Goal: Task Accomplishment & Management: Complete application form

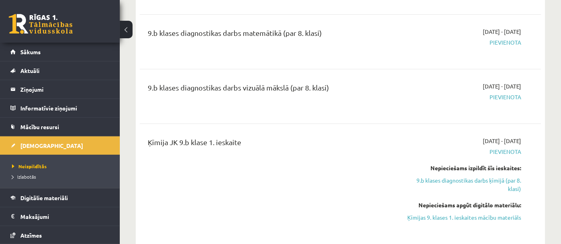
scroll to position [282, 0]
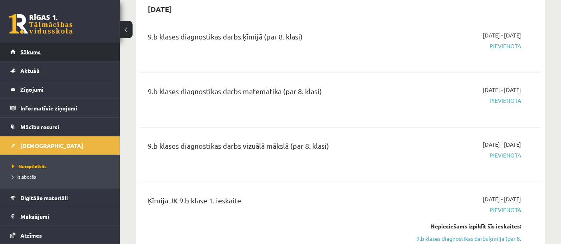
click at [75, 54] on link "Sākums" at bounding box center [59, 52] width 99 height 18
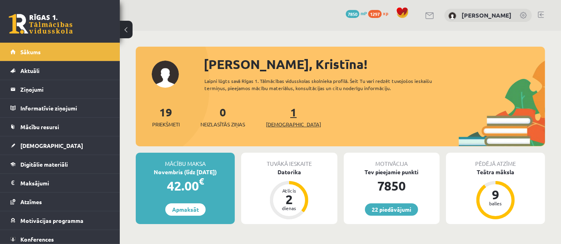
click at [278, 123] on span "[DEMOGRAPHIC_DATA]" at bounding box center [293, 125] width 55 height 8
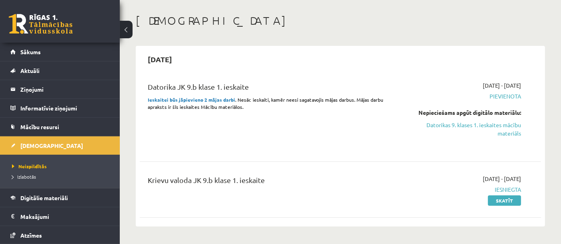
scroll to position [34, 0]
click at [440, 127] on link "Datorikas 9. klases 1. ieskaites mācību materiāls" at bounding box center [462, 128] width 117 height 17
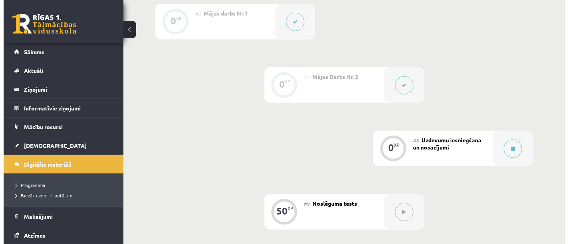
scroll to position [557, 0]
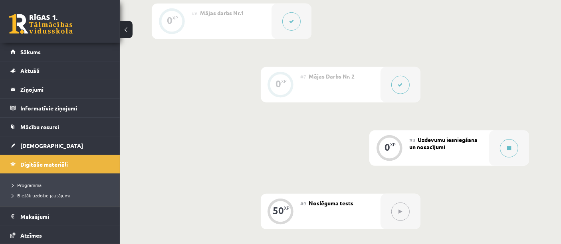
click at [400, 84] on icon at bounding box center [400, 85] width 5 height 5
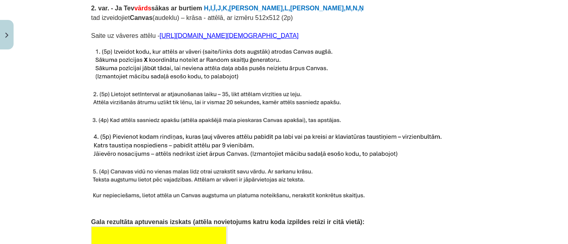
scroll to position [710, 0]
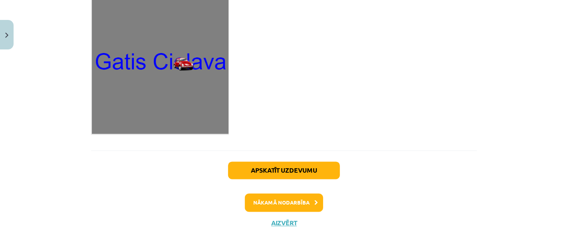
click at [299, 194] on button "Nākamā nodarbība" at bounding box center [284, 203] width 78 height 18
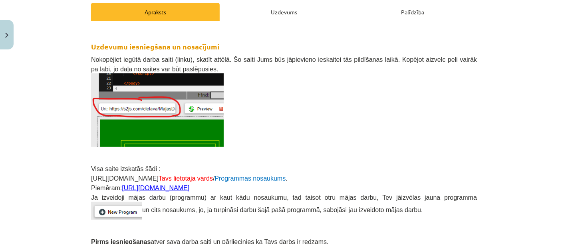
scroll to position [116, 0]
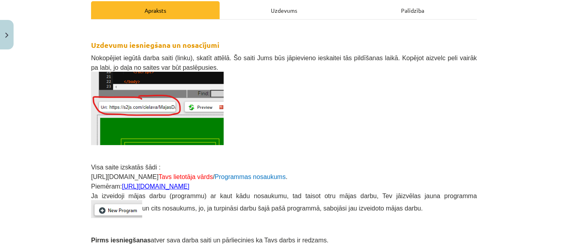
click at [189, 186] on link "https://s2js.com/saule11/majasdarbs81" at bounding box center [155, 186] width 67 height 7
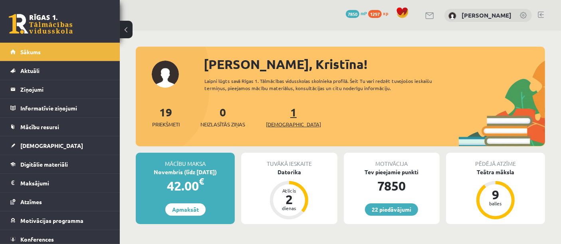
click at [288, 125] on span "[DEMOGRAPHIC_DATA]" at bounding box center [293, 125] width 55 height 8
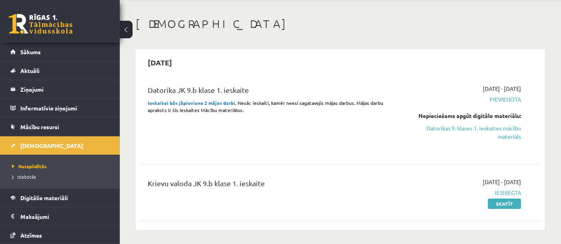
scroll to position [31, 0]
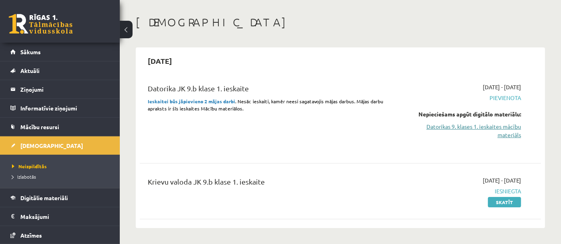
click at [495, 132] on link "Datorikas 9. klases 1. ieskaites mācību materiāls" at bounding box center [462, 131] width 117 height 17
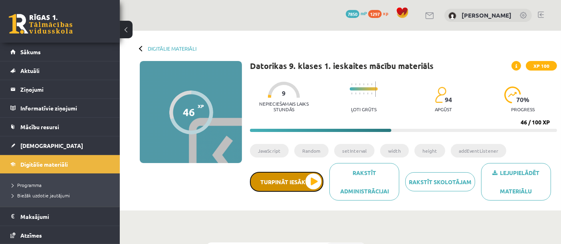
click at [284, 180] on button "Turpināt iesākto" at bounding box center [286, 182] width 73 height 20
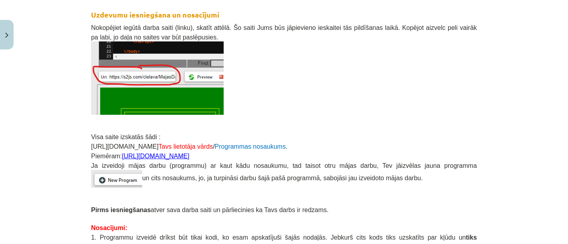
scroll to position [147, 0]
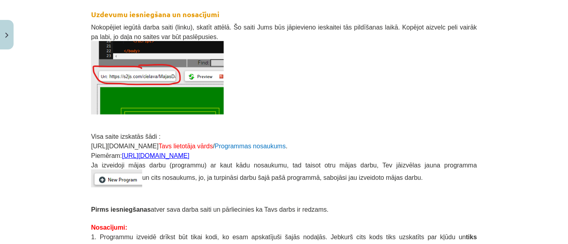
click at [461, 204] on p "Pirms iesniegšanas atver sava darba saiti un pārliecinies ka Tavs darbs ir redz…" at bounding box center [284, 209] width 386 height 10
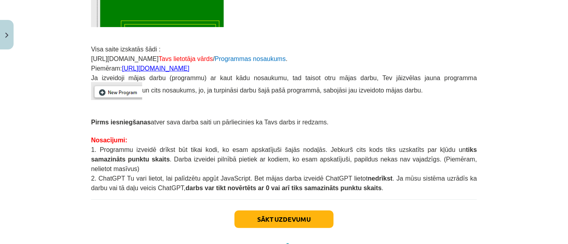
scroll to position [236, 0]
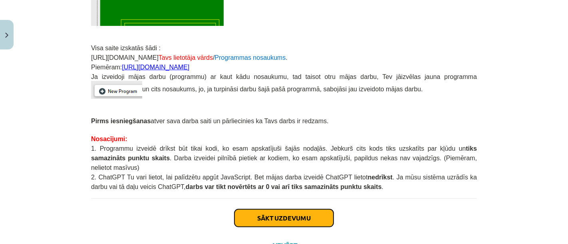
click at [267, 210] on button "Sākt uzdevumu" at bounding box center [283, 219] width 99 height 18
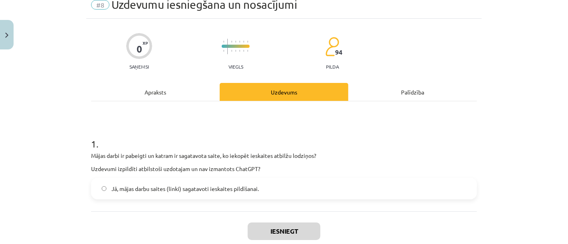
scroll to position [38, 0]
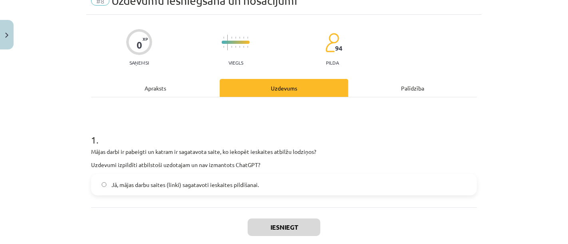
click at [464, 184] on label "Jā, mājas darbu saites (linki) sagatavoti ieskaites pildīšanai." at bounding box center [284, 185] width 384 height 20
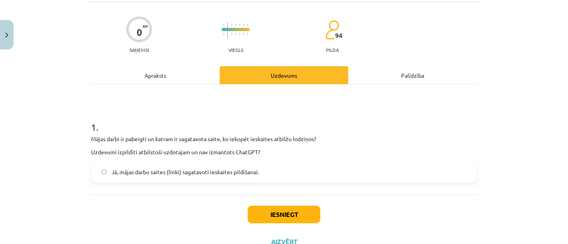
scroll to position [58, 0]
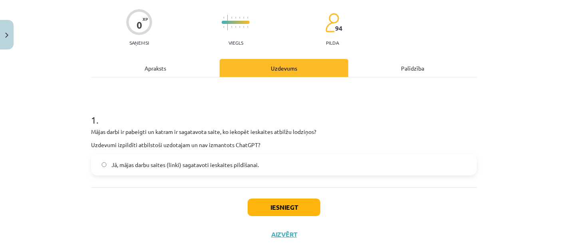
click at [299, 206] on button "Iesniegt" at bounding box center [284, 208] width 73 height 18
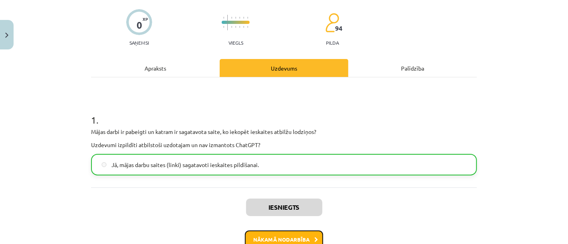
click at [299, 238] on button "Nākamā nodarbība" at bounding box center [284, 240] width 78 height 18
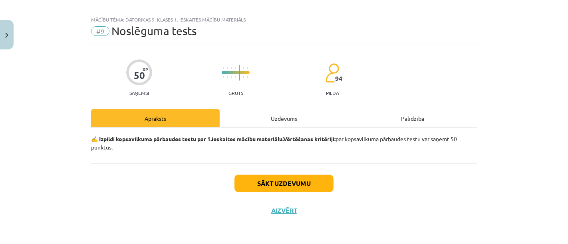
scroll to position [7, 0]
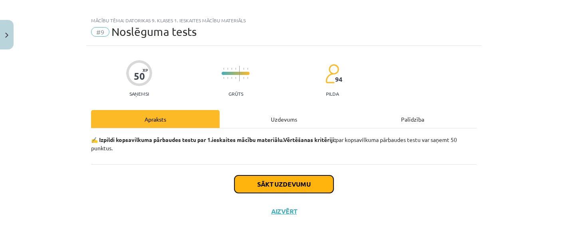
click at [311, 188] on button "Sākt uzdevumu" at bounding box center [283, 185] width 99 height 18
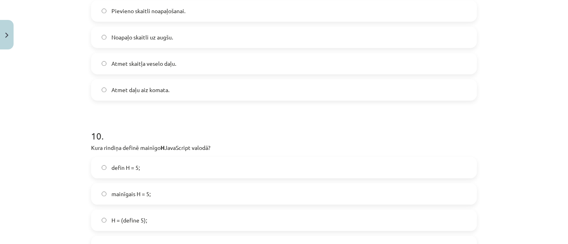
scroll to position [1594, 0]
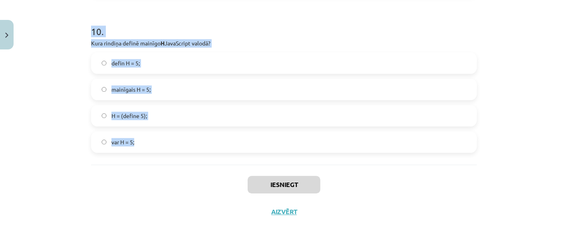
drag, startPoint x: 88, startPoint y: 191, endPoint x: 178, endPoint y: 151, distance: 98.5
copy form "Kura koda rindiņa izauks Funkciju Skola 10 reizes? for (var i = 10; i < 0; i++)…"
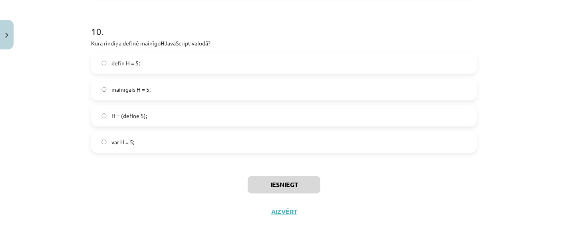
click at [149, 167] on div "Iesniegt Aizvērt" at bounding box center [284, 193] width 386 height 56
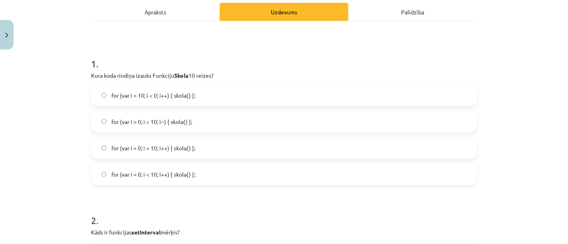
scroll to position [115, 0]
click at [167, 121] on span "for (var i = 0; i < 10; i--) { skola() };" at bounding box center [151, 121] width 81 height 8
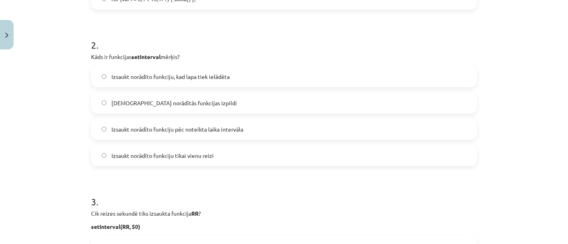
scroll to position [292, 0]
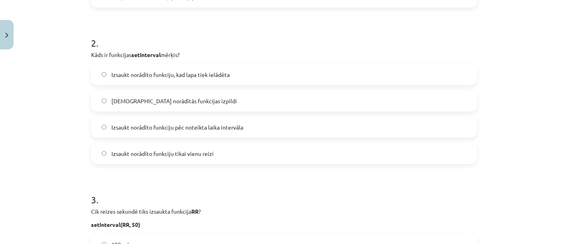
click at [176, 79] on label "Izsaukt norādīto funkciju, kad lapa tiek ielādēta" at bounding box center [284, 75] width 384 height 20
click at [216, 151] on label "Izsaukt norādīto funkciju tikai vienu reizi" at bounding box center [284, 154] width 384 height 20
click at [211, 127] on span "Izsaukt norādīto funkciju pēc noteikta laika intervāla" at bounding box center [177, 127] width 132 height 8
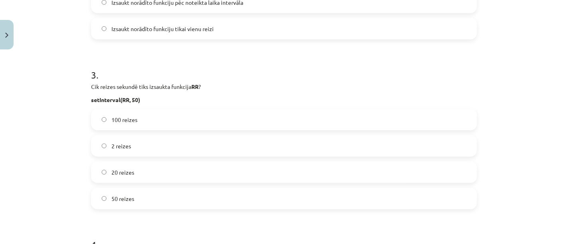
scroll to position [419, 0]
click at [161, 173] on label "20 reizes" at bounding box center [284, 171] width 384 height 20
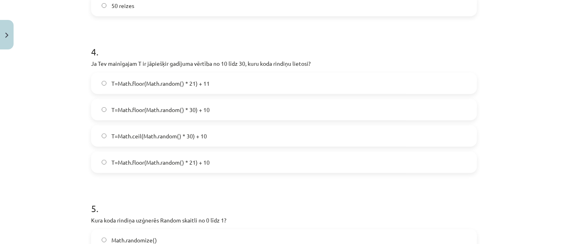
scroll to position [614, 0]
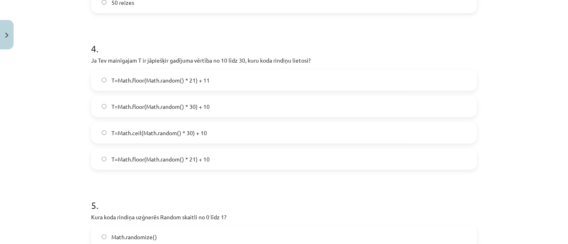
click at [229, 77] on label "T=Math.floor(Math.random() * 21) + 11" at bounding box center [284, 80] width 384 height 20
click at [244, 155] on label "T=Math.floor(Math.random() * 21) + 10" at bounding box center [284, 159] width 384 height 20
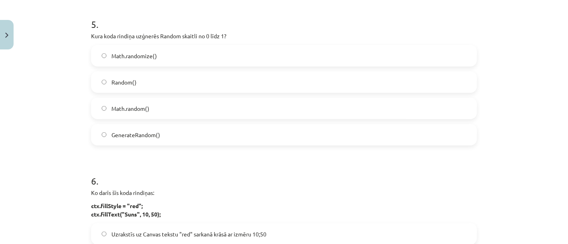
scroll to position [791, 0]
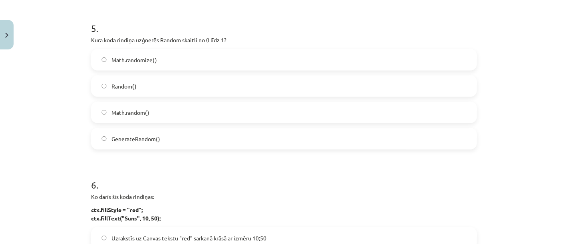
click at [173, 115] on label "Math.random()" at bounding box center [284, 113] width 384 height 20
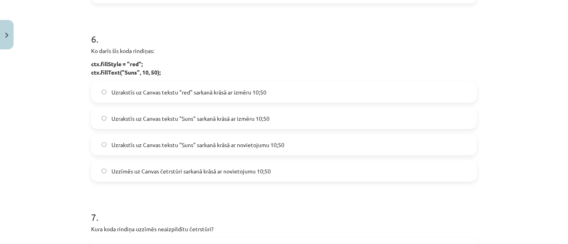
scroll to position [939, 0]
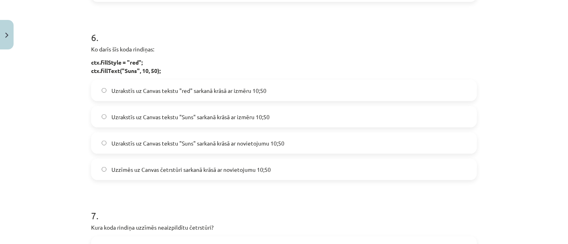
click at [222, 152] on label "Uzrakstīs uz Canvas tekstu "Suns" sarkanā krāsā ar novietojumu 10;50" at bounding box center [284, 143] width 384 height 20
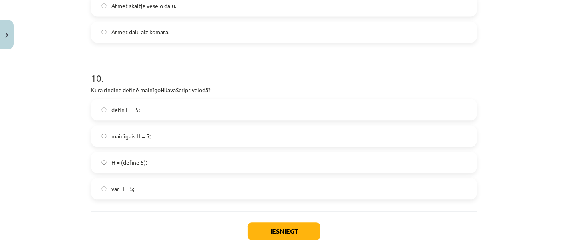
scroll to position [1594, 0]
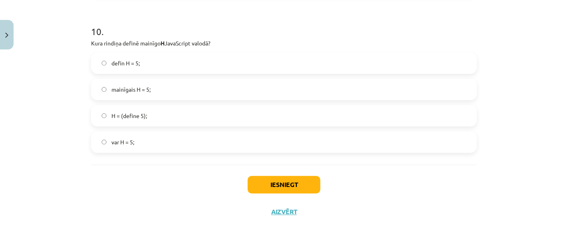
click at [266, 192] on button "Iesniegt" at bounding box center [284, 185] width 73 height 18
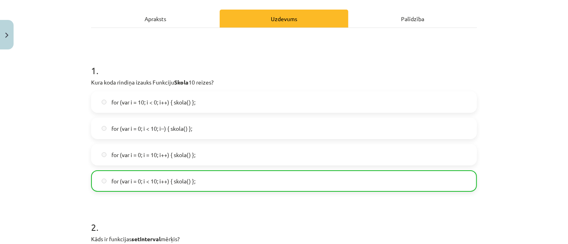
scroll to position [0, 0]
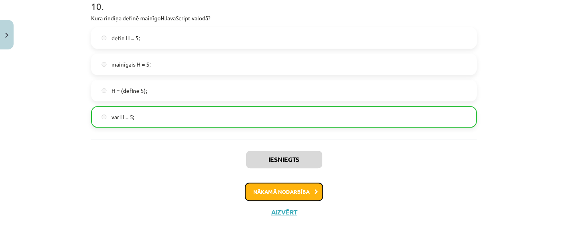
click at [286, 192] on button "Nākamā nodarbība" at bounding box center [284, 192] width 78 height 18
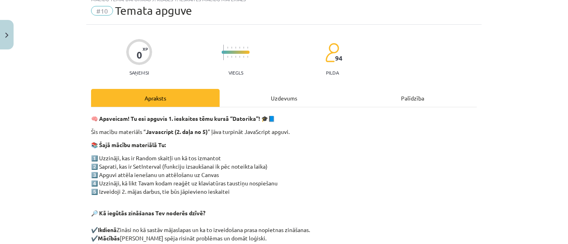
scroll to position [20, 0]
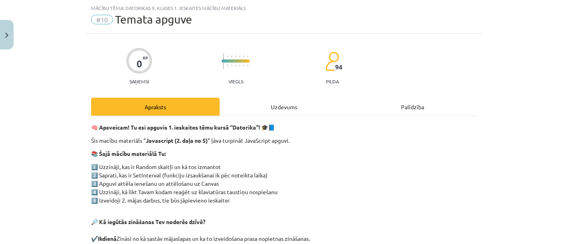
click at [282, 113] on div "Uzdevums" at bounding box center [284, 107] width 129 height 18
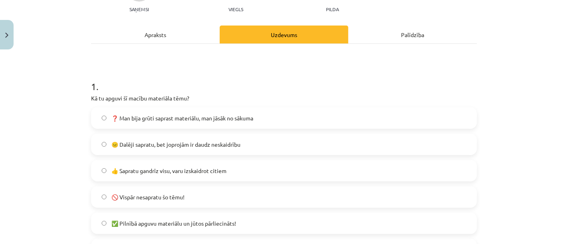
scroll to position [93, 0]
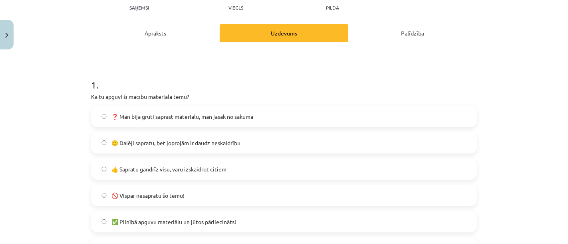
click at [258, 173] on label "👍 Sapratu gandrīz visu, varu izskaidrot citiem" at bounding box center [284, 169] width 384 height 20
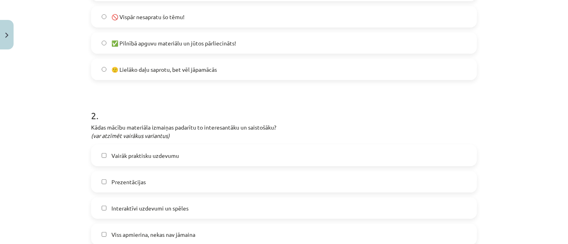
scroll to position [274, 0]
click at [261, 152] on label "Vairāk praktisku uzdevumu" at bounding box center [284, 155] width 384 height 20
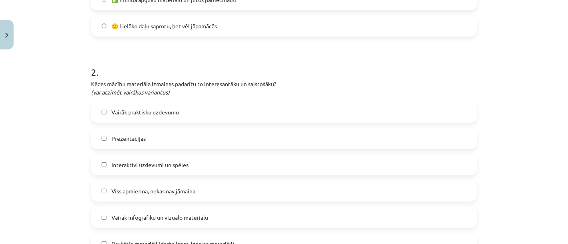
scroll to position [316, 0]
click at [274, 113] on label "Vairāk praktisku uzdevumu" at bounding box center [284, 112] width 384 height 20
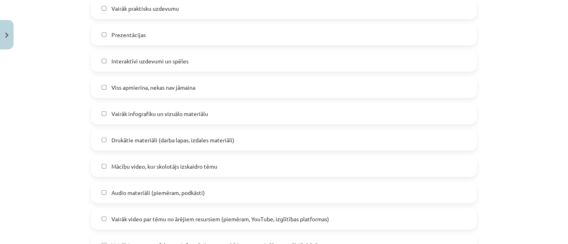
scroll to position [420, 0]
click at [111, 117] on span "Vairāk infografiku un vizuālo materiālu" at bounding box center [159, 114] width 97 height 8
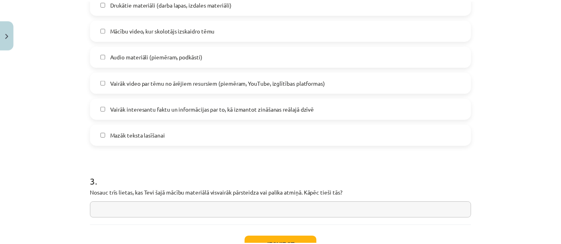
scroll to position [618, 0]
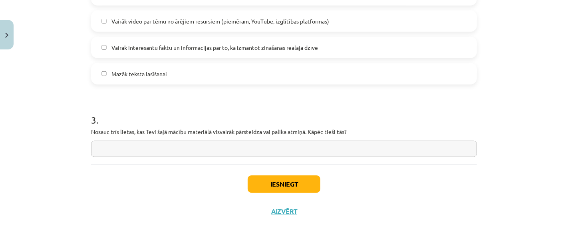
click at [97, 147] on input "text" at bounding box center [284, 149] width 386 height 16
click at [101, 148] on input "**********" at bounding box center [284, 149] width 386 height 16
click at [116, 150] on input "**********" at bounding box center [284, 149] width 386 height 16
click at [118, 150] on input "**********" at bounding box center [284, 149] width 386 height 16
click at [123, 150] on input "**********" at bounding box center [284, 149] width 386 height 16
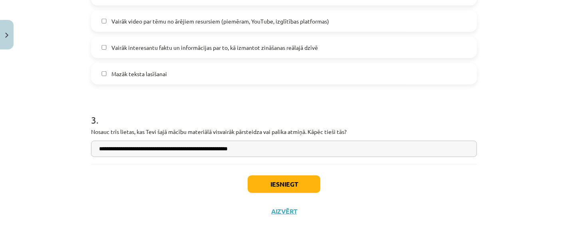
click at [244, 150] on input "**********" at bounding box center [284, 149] width 386 height 16
click at [192, 148] on input "**********" at bounding box center [284, 149] width 386 height 16
click at [247, 147] on input "**********" at bounding box center [284, 149] width 386 height 16
type input "**********"
click at [290, 181] on button "Iesniegt" at bounding box center [284, 185] width 73 height 18
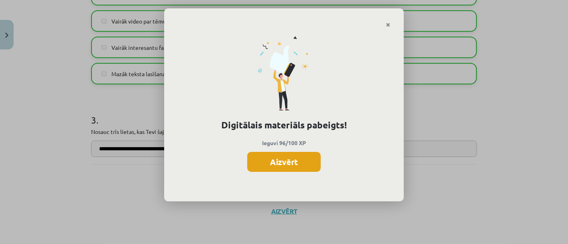
click at [298, 159] on button "Aizvērt" at bounding box center [283, 162] width 73 height 20
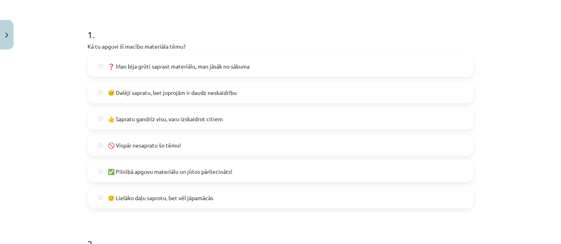
scroll to position [0, 0]
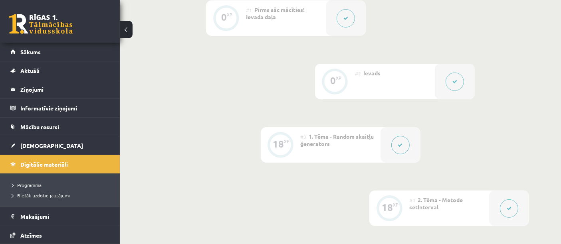
scroll to position [169, 0]
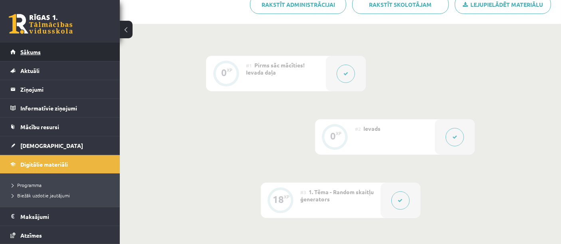
click at [38, 52] on span "Sākums" at bounding box center [30, 51] width 20 height 7
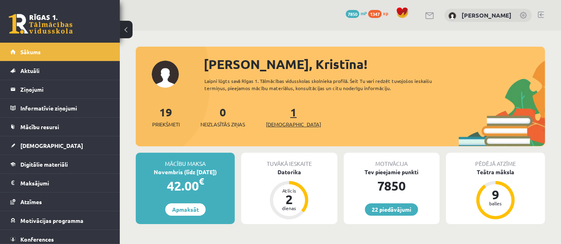
click at [280, 124] on span "[DEMOGRAPHIC_DATA]" at bounding box center [293, 125] width 55 height 8
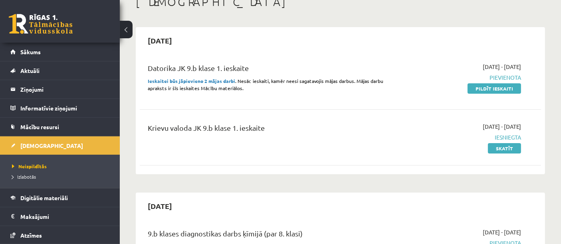
scroll to position [55, 0]
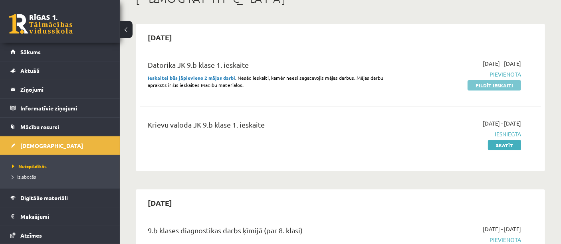
click at [513, 86] on link "Pildīt ieskaiti" at bounding box center [495, 85] width 54 height 10
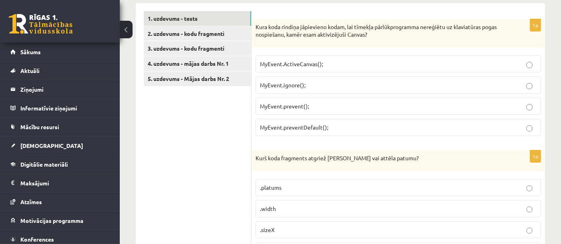
scroll to position [146, 0]
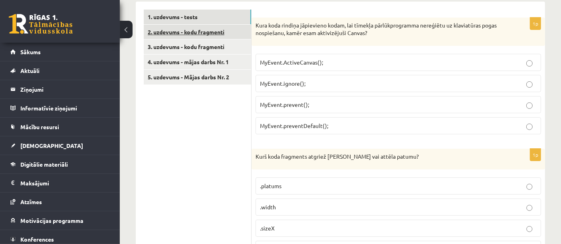
click at [208, 31] on link "2. uzdevums - kodu fragmenti" at bounding box center [197, 32] width 107 height 15
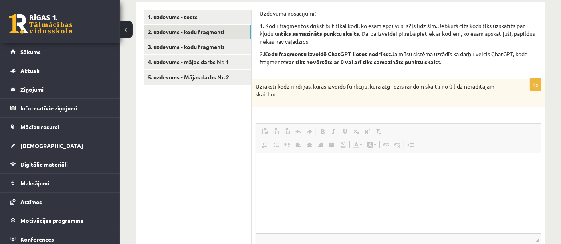
scroll to position [0, 0]
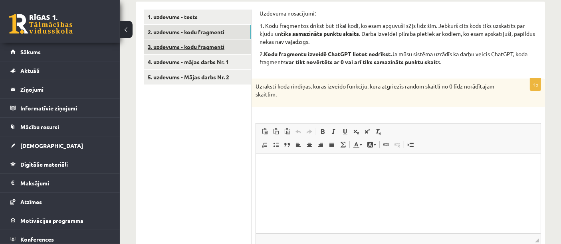
click at [214, 50] on link "3. uzdevums - kodu fragmenti" at bounding box center [197, 47] width 107 height 15
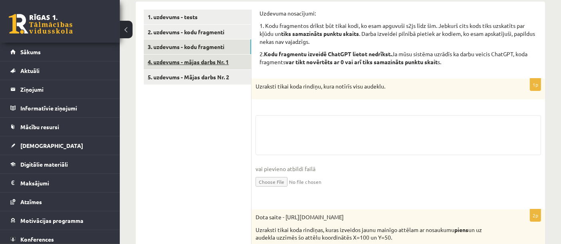
click at [215, 60] on link "4. uzdevums - mājas darbs Nr. 1" at bounding box center [197, 62] width 107 height 15
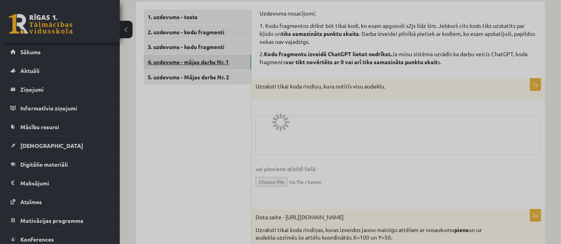
scroll to position [91, 0]
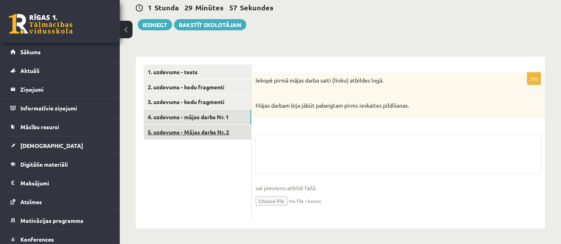
click at [215, 132] on link "5. uzdevums - Mājas darbs Nr. 2" at bounding box center [197, 132] width 107 height 15
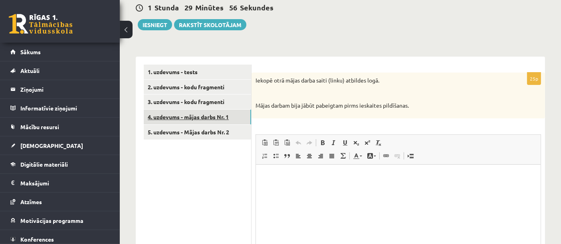
click at [219, 120] on link "4. uzdevums - mājas darbs Nr. 1" at bounding box center [197, 117] width 107 height 15
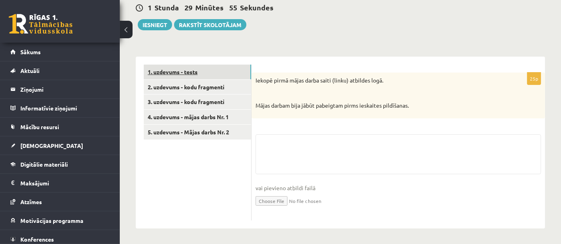
click at [195, 68] on link "1. uzdevums - tests" at bounding box center [197, 72] width 107 height 15
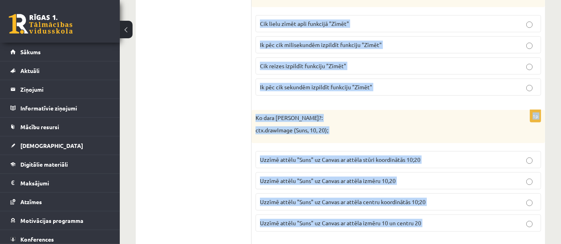
scroll to position [742, 0]
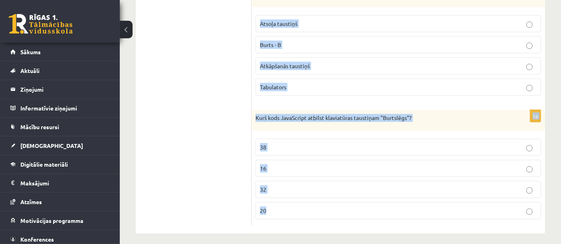
drag, startPoint x: 256, startPoint y: 45, endPoint x: 382, endPoint y: 265, distance: 253.8
copy form "Lore ipsu dolorsi ametconsec adipi, eli seddoei temporincididun utlaboree do ma…"
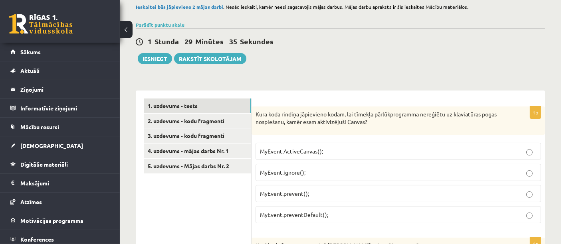
scroll to position [59, 0]
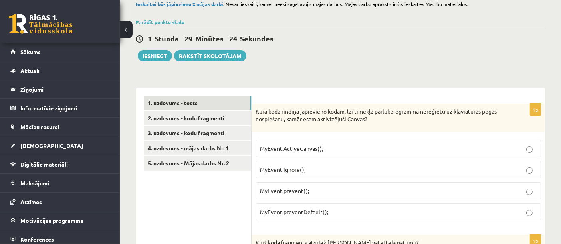
click at [405, 213] on p "MyEvent.preventDefault();" at bounding box center [398, 212] width 277 height 8
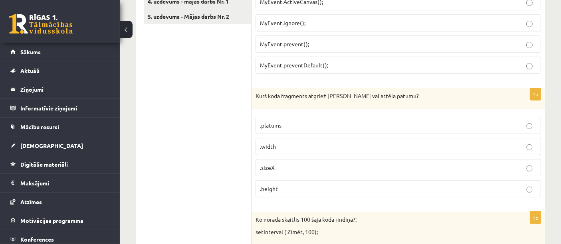
scroll to position [220, 0]
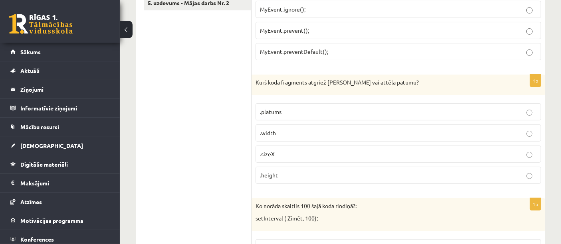
click at [345, 140] on label ".width" at bounding box center [399, 133] width 286 height 17
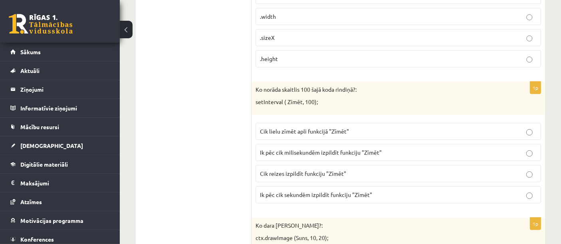
scroll to position [337, 0]
click at [267, 150] on span "Ik pēc cik milisekundēm izpildīt funkciju "Zīmēt"" at bounding box center [321, 152] width 122 height 7
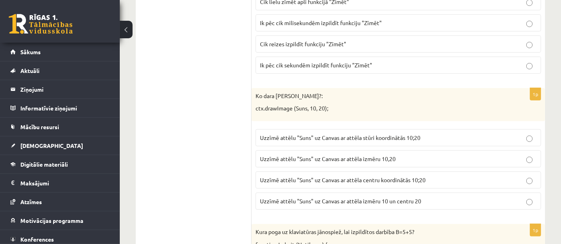
scroll to position [471, 0]
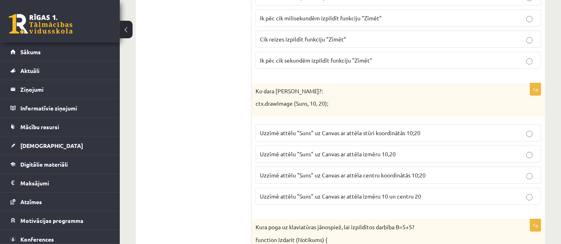
click at [473, 134] on p "Uzzīmē attēlu "Suns" uz Canvas ar attēla stūri koordinātās 10;20" at bounding box center [398, 133] width 277 height 8
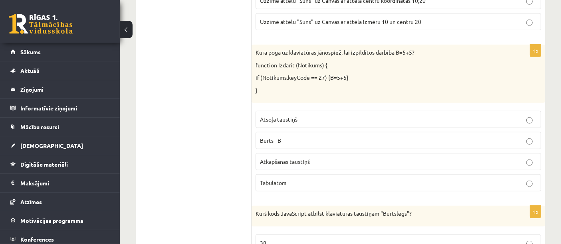
scroll to position [647, 0]
click at [467, 116] on p "Atsoļa taustiņš" at bounding box center [398, 118] width 277 height 8
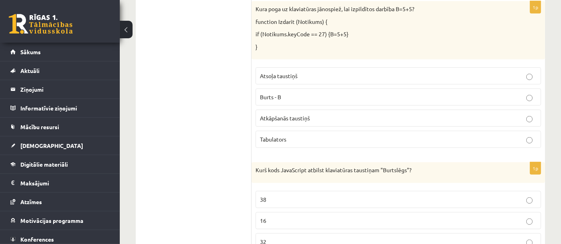
scroll to position [742, 0]
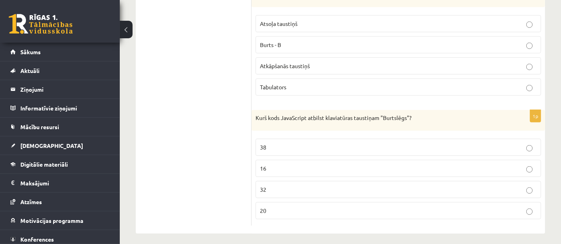
click at [414, 207] on p "20" at bounding box center [398, 211] width 277 height 8
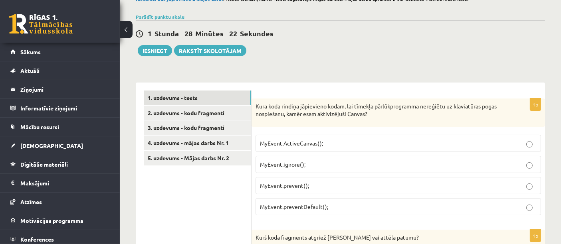
scroll to position [65, 0]
click at [218, 112] on link "2. uzdevums - kodu fragmenti" at bounding box center [197, 112] width 107 height 15
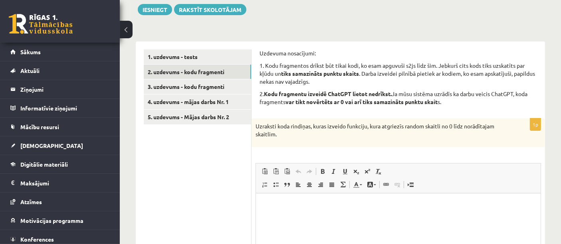
scroll to position [111, 0]
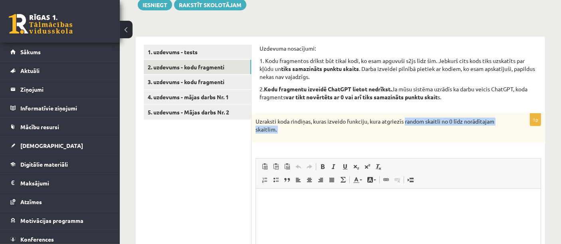
drag, startPoint x: 406, startPoint y: 123, endPoint x: 470, endPoint y: 144, distance: 67.7
click at [470, 144] on div "1p Uzraksti koda rindiņas, kuras izveido funkciju, kura atgriezīs random skaitl…" at bounding box center [398, 219] width 293 height 210
copy div "random skaitli no 0 līdz norādītajam skaitlim. Rich Text Editor, wiswyg-editor-…"
click at [309, 213] on html at bounding box center [398, 200] width 285 height 24
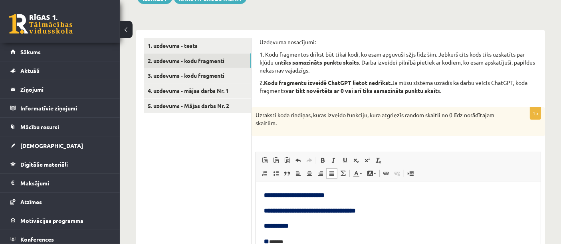
click at [355, 210] on span "**********" at bounding box center [310, 211] width 92 height 6
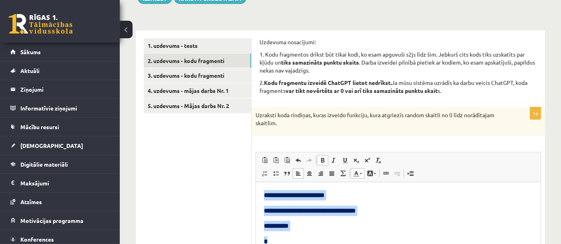
drag, startPoint x: 264, startPoint y: 196, endPoint x: 323, endPoint y: 233, distance: 68.9
click at [323, 233] on body "**********" at bounding box center [398, 218] width 269 height 56
click at [322, 162] on span at bounding box center [322, 160] width 6 height 6
click at [356, 197] on p "**********" at bounding box center [398, 195] width 269 height 10
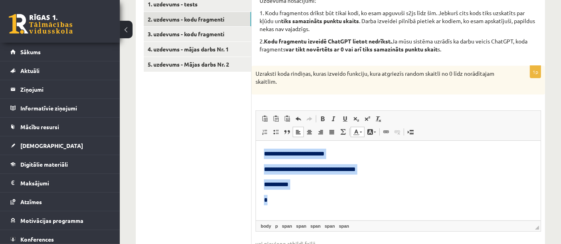
drag, startPoint x: 262, startPoint y: 156, endPoint x: 310, endPoint y: 223, distance: 82.4
click at [310, 213] on html "**********" at bounding box center [398, 177] width 285 height 72
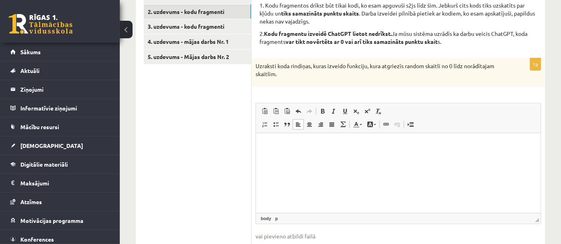
click at [324, 151] on html at bounding box center [398, 145] width 285 height 24
click at [321, 147] on p "**********" at bounding box center [398, 145] width 269 height 8
click at [353, 159] on p "**********" at bounding box center [398, 159] width 269 height 8
click at [286, 173] on p "**********" at bounding box center [398, 172] width 269 height 8
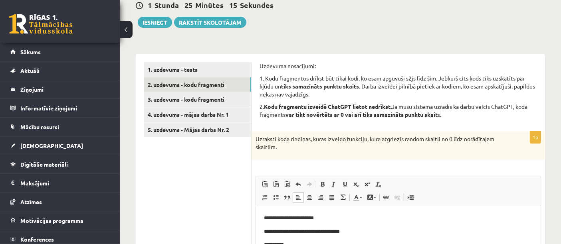
scroll to position [90, 0]
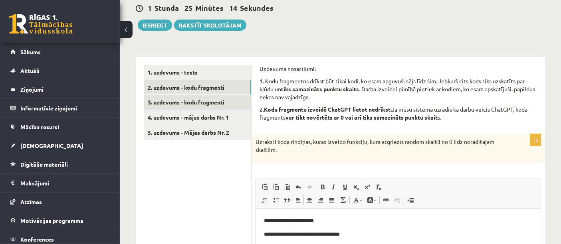
click at [157, 102] on link "3. uzdevums - kodu fragmenti" at bounding box center [197, 102] width 107 height 15
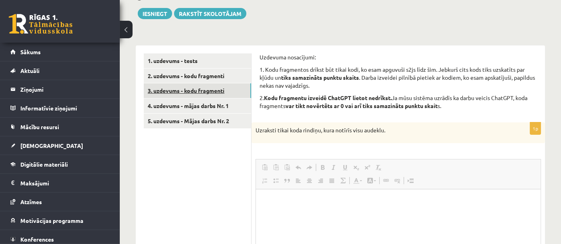
scroll to position [0, 0]
drag, startPoint x: 385, startPoint y: 131, endPoint x: 361, endPoint y: 132, distance: 24.0
click at [361, 132] on p "Uzraksti tikai koda rindiņu, kura notīrīs visu audeklu." at bounding box center [379, 131] width 246 height 8
click at [361, 146] on div "1p Uzraksti tikai koda rindiņu, kura notīrīs visu audeklu. Rich Text Editor, wi…" at bounding box center [398, 224] width 293 height 203
click at [371, 131] on p "Uzraksti tikai koda rindiņu, kura notīrīs visu audeklu." at bounding box center [379, 131] width 246 height 8
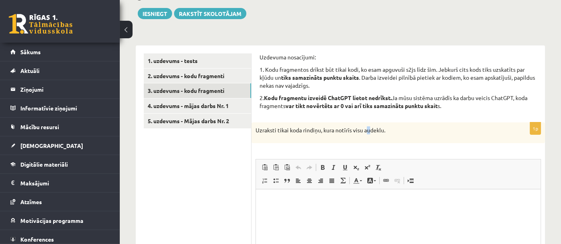
click at [369, 140] on div "Uzraksti tikai koda rindiņu, kura notīrīs visu audeklu." at bounding box center [398, 133] width 293 height 21
drag, startPoint x: 351, startPoint y: 128, endPoint x: 336, endPoint y: 133, distance: 16.2
click at [336, 133] on p "Uzraksti tikai koda rindiņu, kura notīrīs visu audeklu." at bounding box center [379, 131] width 246 height 8
copy p "notīrīs"
click at [294, 204] on p "Bagātinātā teksta redaktors, wiswyg-editor-user-answer-47433753758900" at bounding box center [398, 201] width 269 height 8
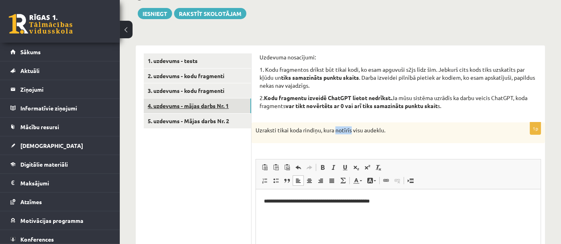
click at [216, 107] on link "4. uzdevums - mājas darbs Nr. 1" at bounding box center [197, 106] width 107 height 15
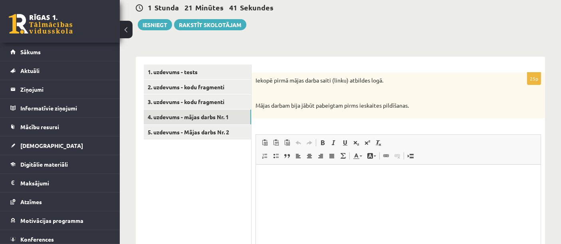
click at [313, 189] on html at bounding box center [398, 177] width 285 height 24
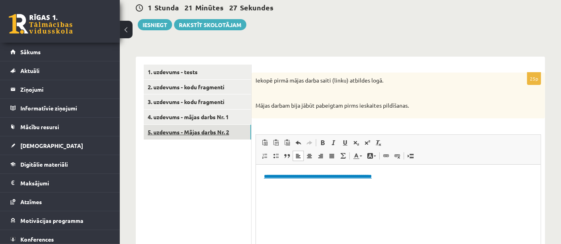
click at [232, 127] on link "5. uzdevums - Mājas darbs Nr. 2" at bounding box center [197, 132] width 107 height 15
click at [265, 189] on html at bounding box center [398, 177] width 285 height 24
click at [300, 180] on p "Bagātinātā teksta redaktors, wiswyg-editor-user-answer-47433982300220" at bounding box center [398, 177] width 269 height 8
